Goal: Task Accomplishment & Management: Manage account settings

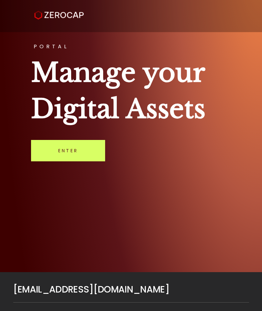
click at [71, 154] on link "Enter" at bounding box center [68, 150] width 74 height 21
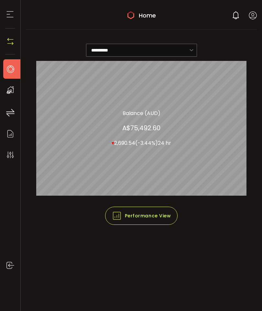
click at [256, 13] on use at bounding box center [253, 16] width 8 height 8
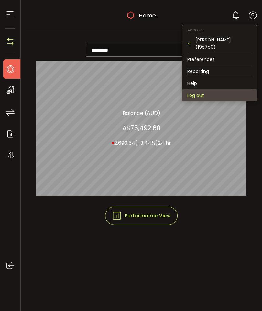
click at [203, 89] on li "Log out" at bounding box center [219, 95] width 75 height 12
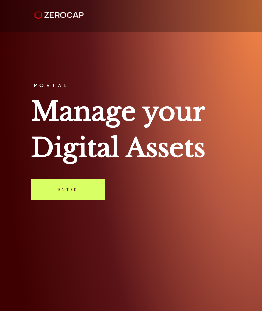
click at [79, 197] on link "Enter" at bounding box center [68, 189] width 74 height 21
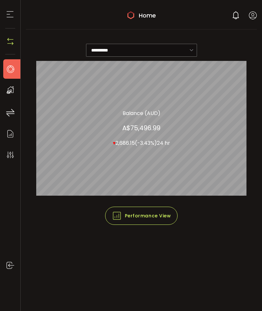
click at [17, 67] on li "Home" at bounding box center [13, 68] width 21 height 19
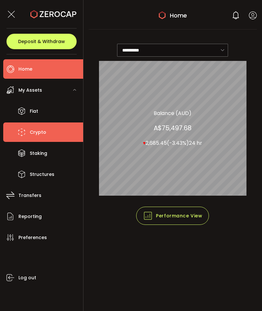
click at [41, 129] on span "Crypto" at bounding box center [38, 131] width 17 height 9
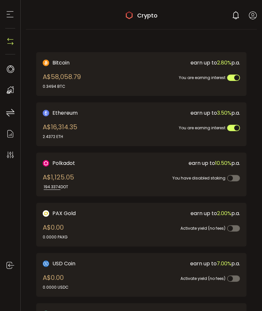
click at [251, 16] on icon at bounding box center [253, 15] width 8 height 8
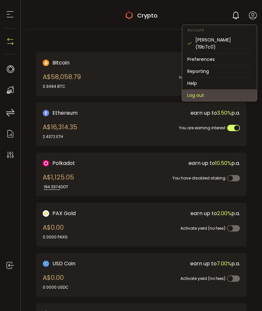
click at [204, 90] on li "Log out" at bounding box center [219, 95] width 75 height 12
